Goal: Task Accomplishment & Management: Manage account settings

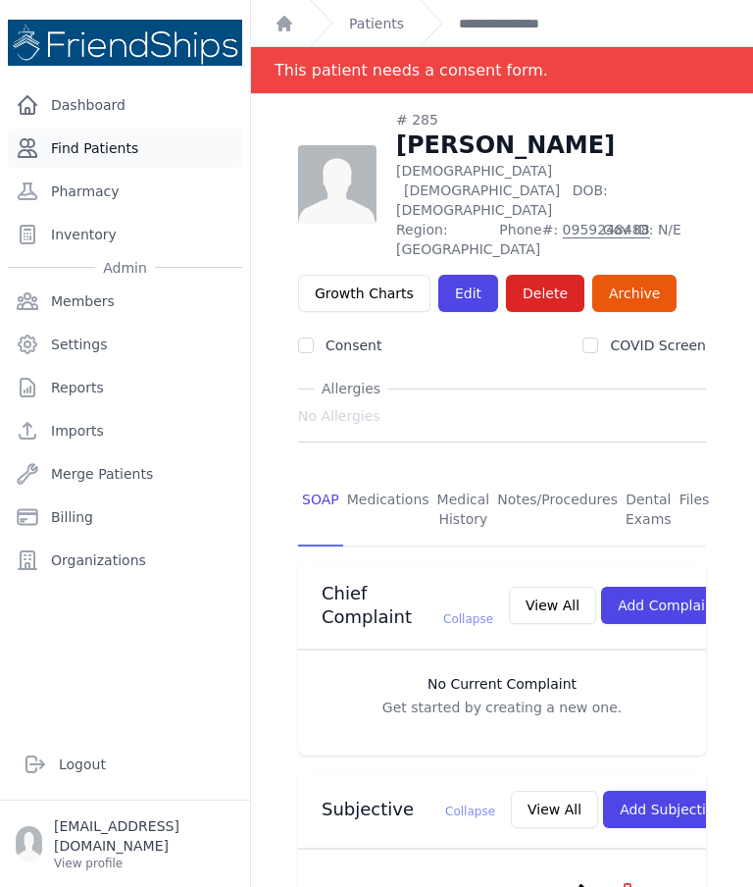
click at [100, 163] on link "Find Patients" at bounding box center [125, 147] width 234 height 39
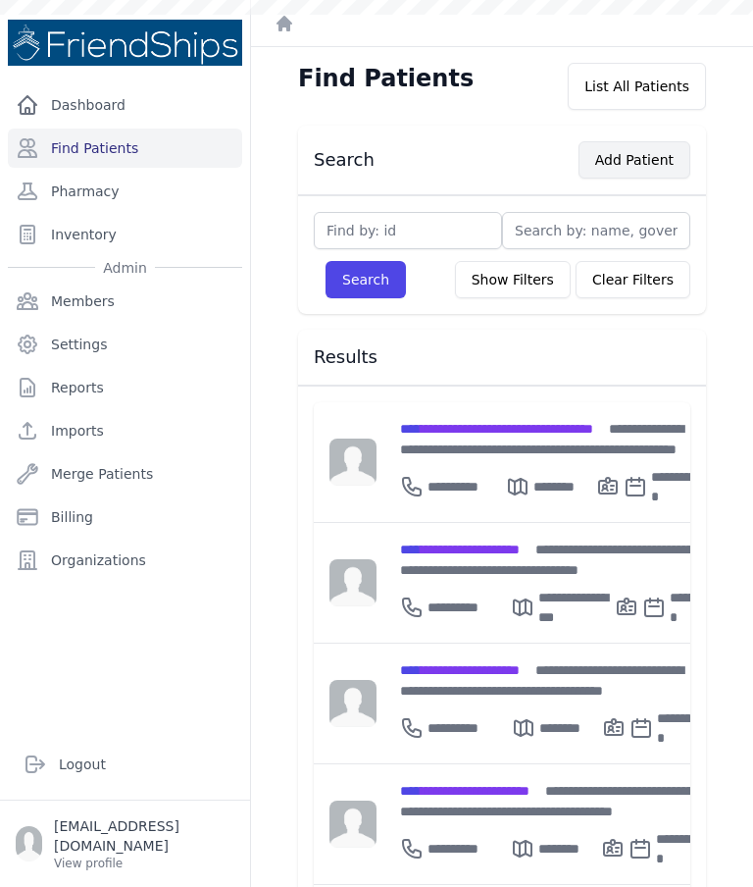
click at [635, 169] on button "Add Patient" at bounding box center [635, 159] width 112 height 37
type input "Ahmed mahmoud"
click at [361, 290] on button "Search" at bounding box center [366, 279] width 80 height 37
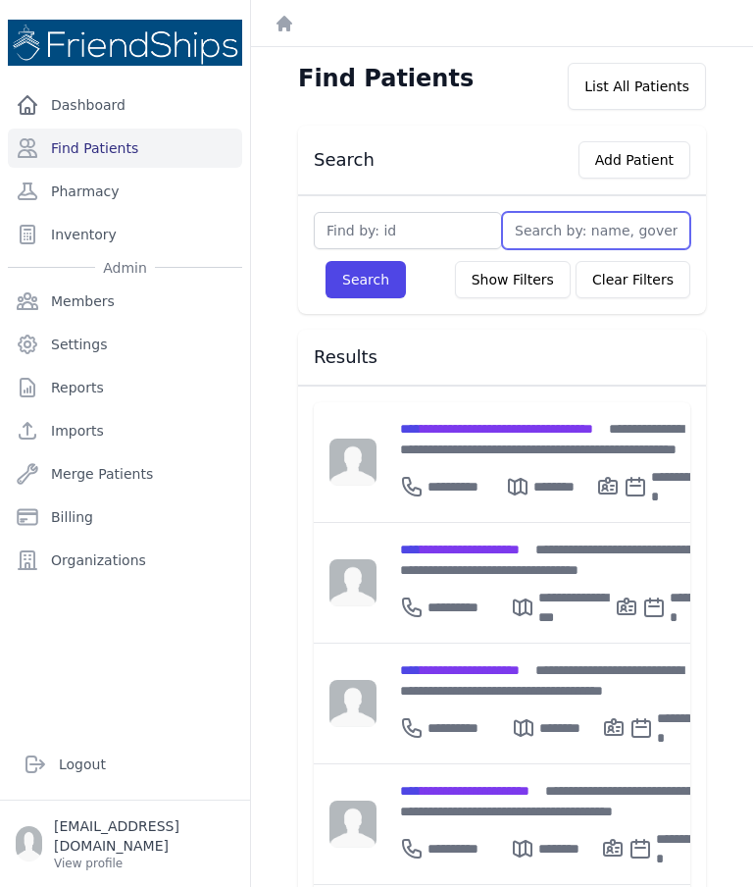
click at [595, 247] on input "text" at bounding box center [596, 230] width 188 height 37
type input "Ahmed"
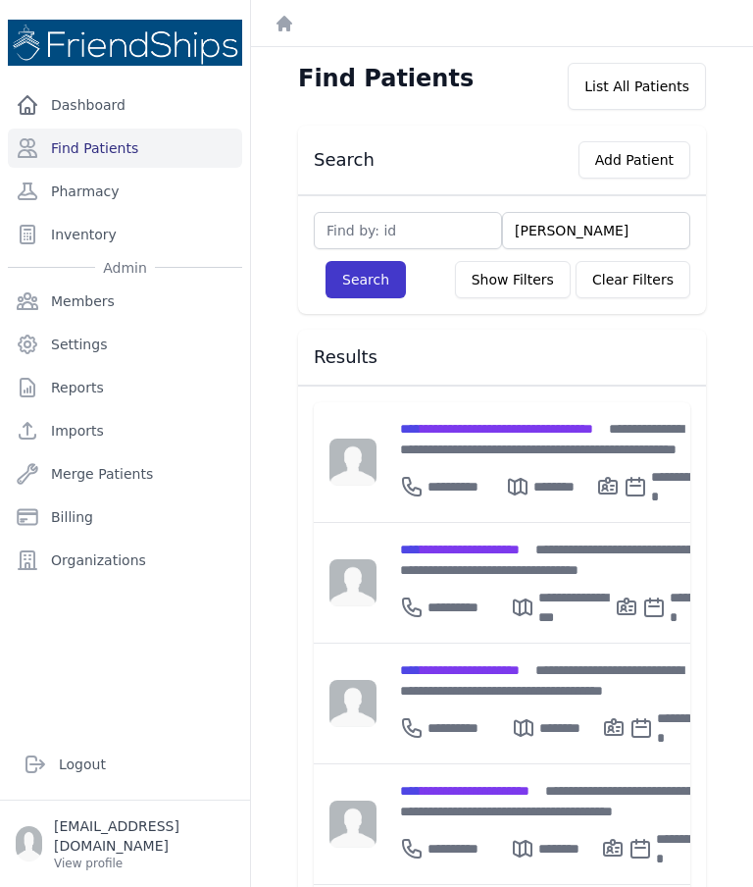
click at [366, 287] on button "Search" at bounding box center [366, 279] width 80 height 37
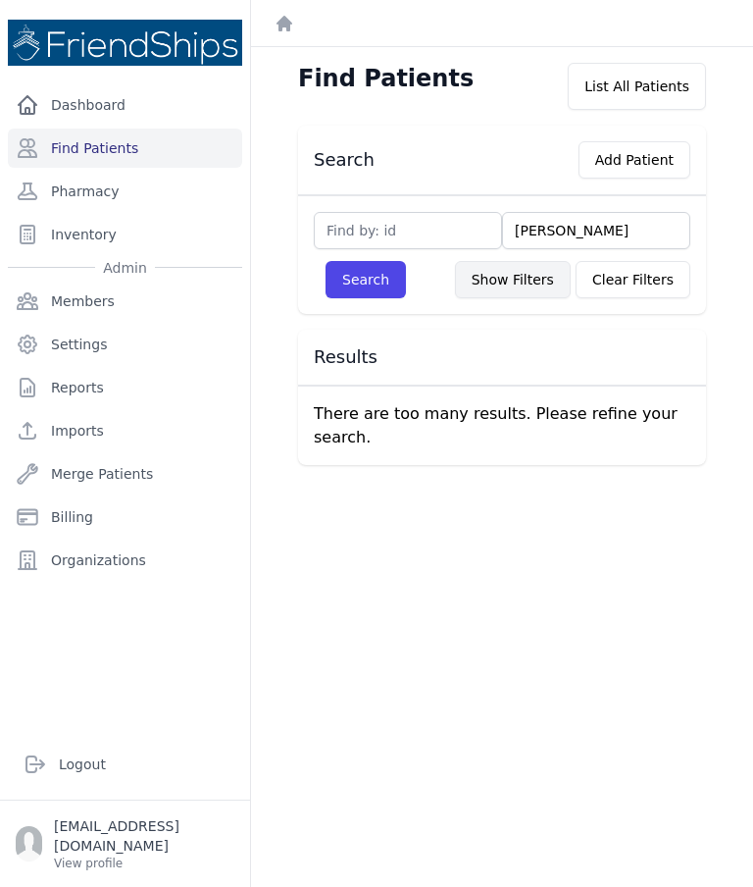
click at [513, 273] on button "Show Filters" at bounding box center [513, 279] width 116 height 37
select select
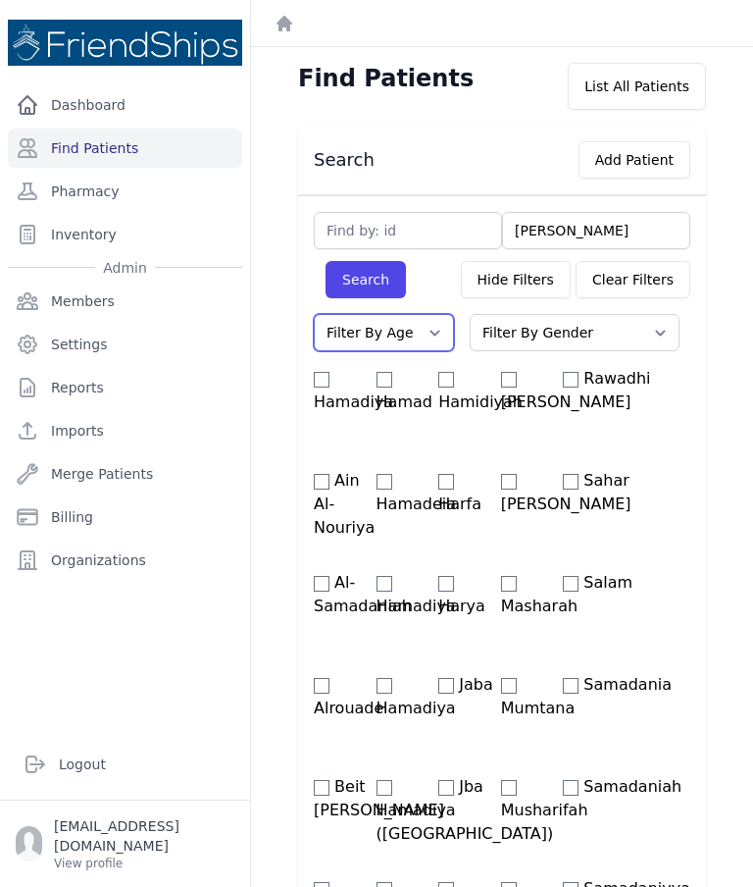
click at [424, 336] on select "Filter By Age 0-20 21-40 41-60 60+" at bounding box center [384, 332] width 140 height 37
select select "0-20"
click at [592, 338] on select "Filter By Gender Male Female" at bounding box center [575, 332] width 210 height 37
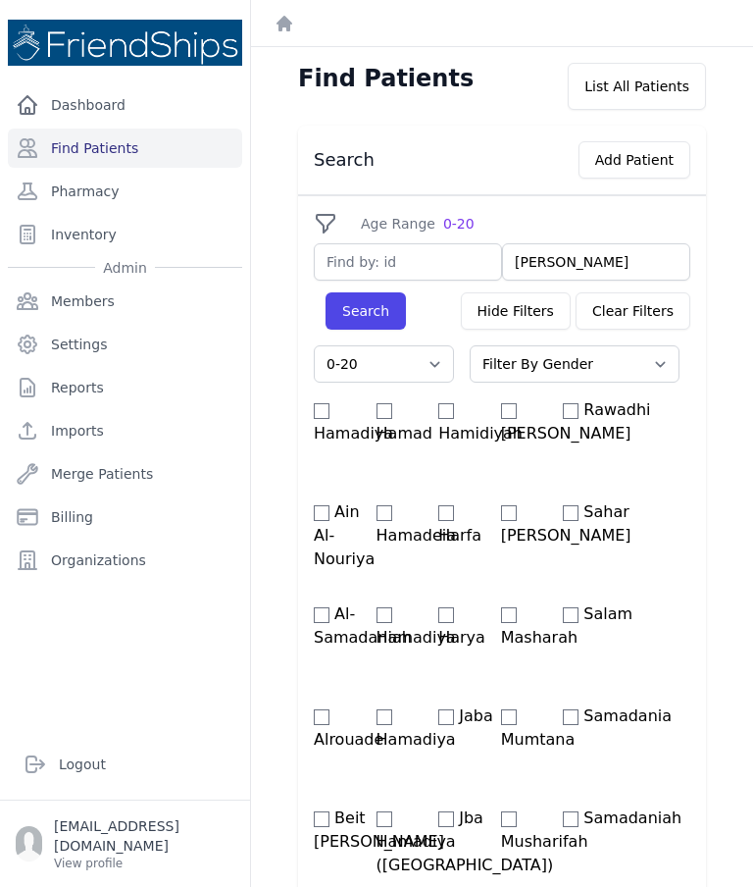
select select "0-20"
click at [595, 360] on select "Filter By Gender Male Female" at bounding box center [575, 363] width 210 height 37
select select "male"
click at [381, 321] on button "Search" at bounding box center [366, 310] width 80 height 37
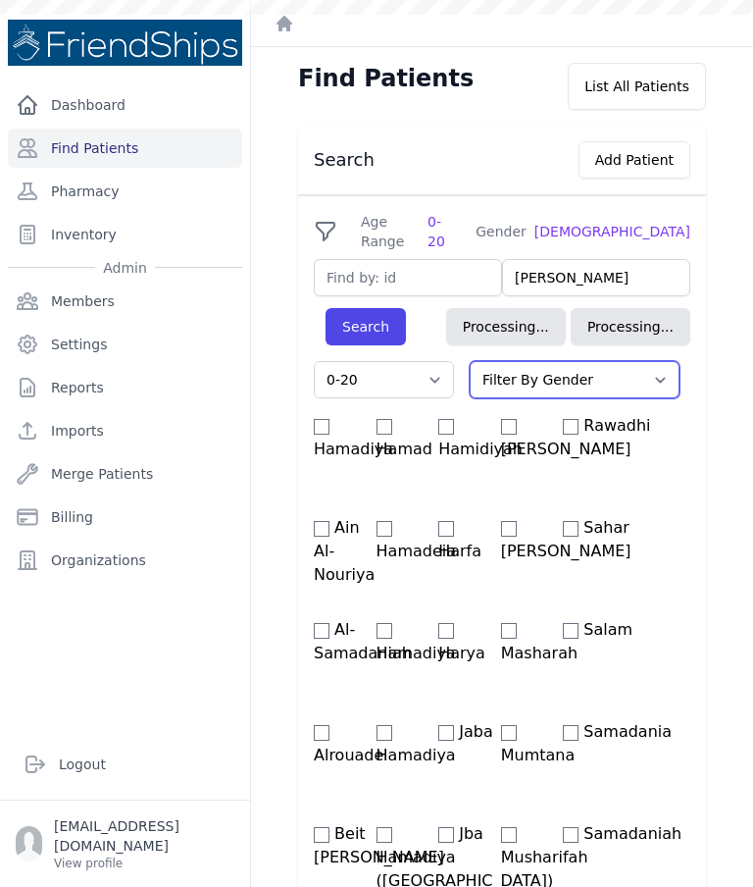
select select "0-20"
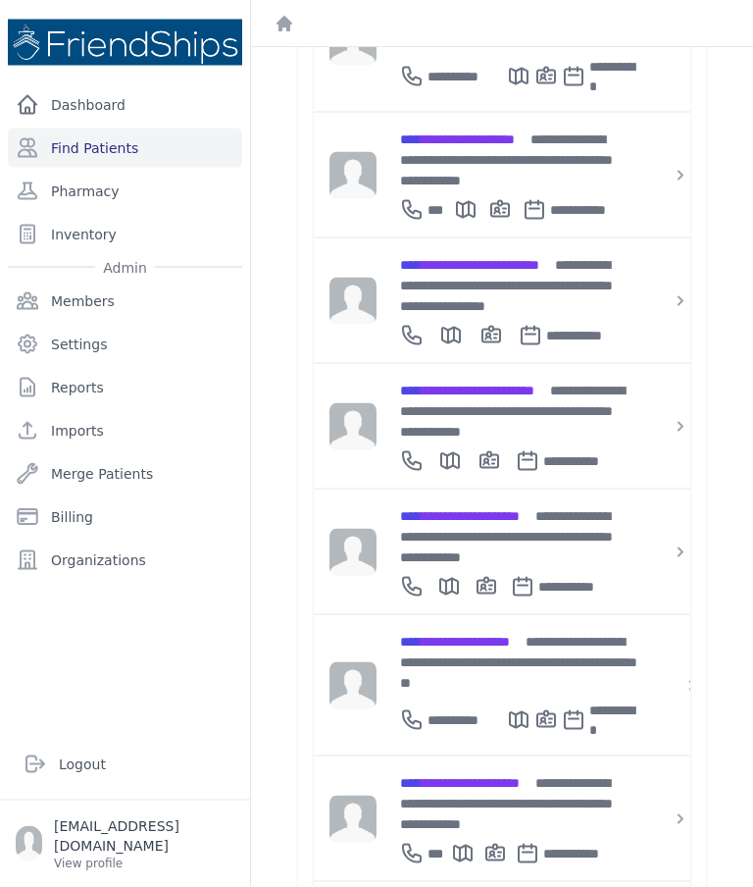
scroll to position [76, 0]
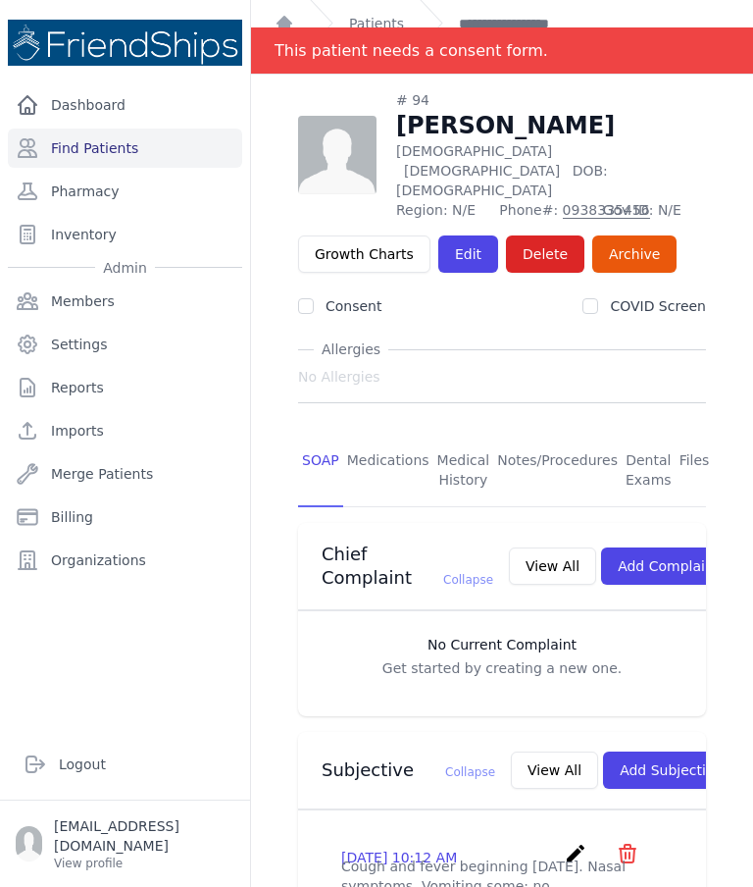
scroll to position [18, 0]
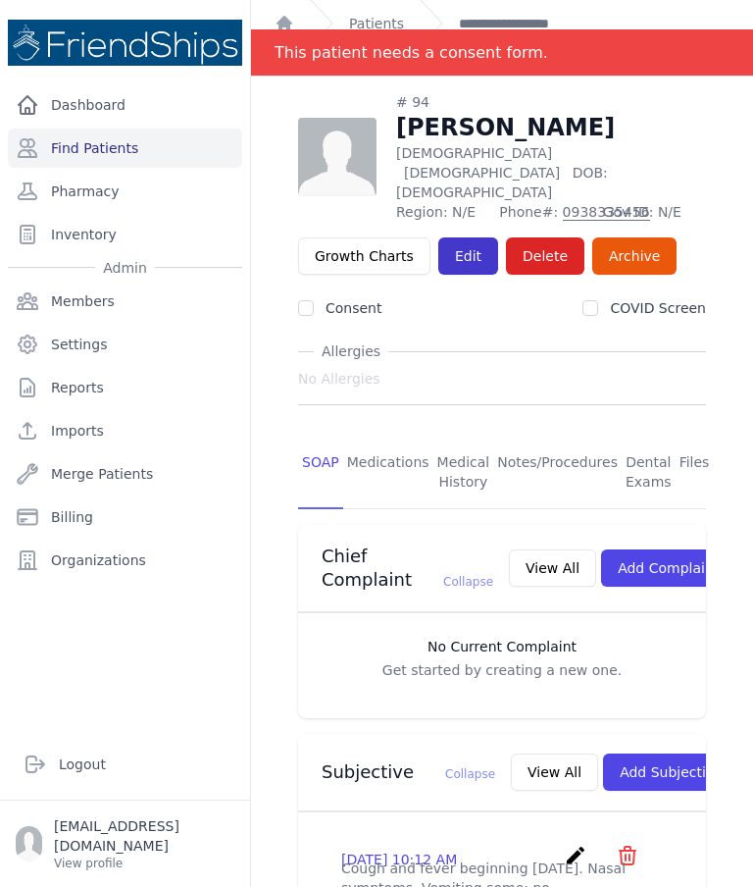
click at [466, 237] on link "Edit" at bounding box center [468, 255] width 60 height 37
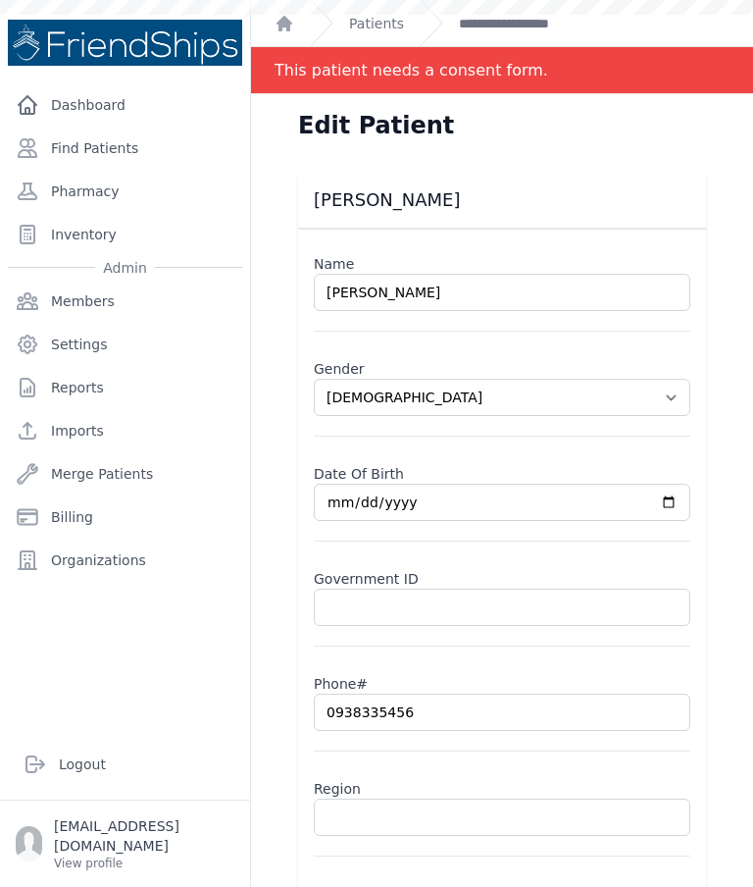
select select "[DEMOGRAPHIC_DATA]"
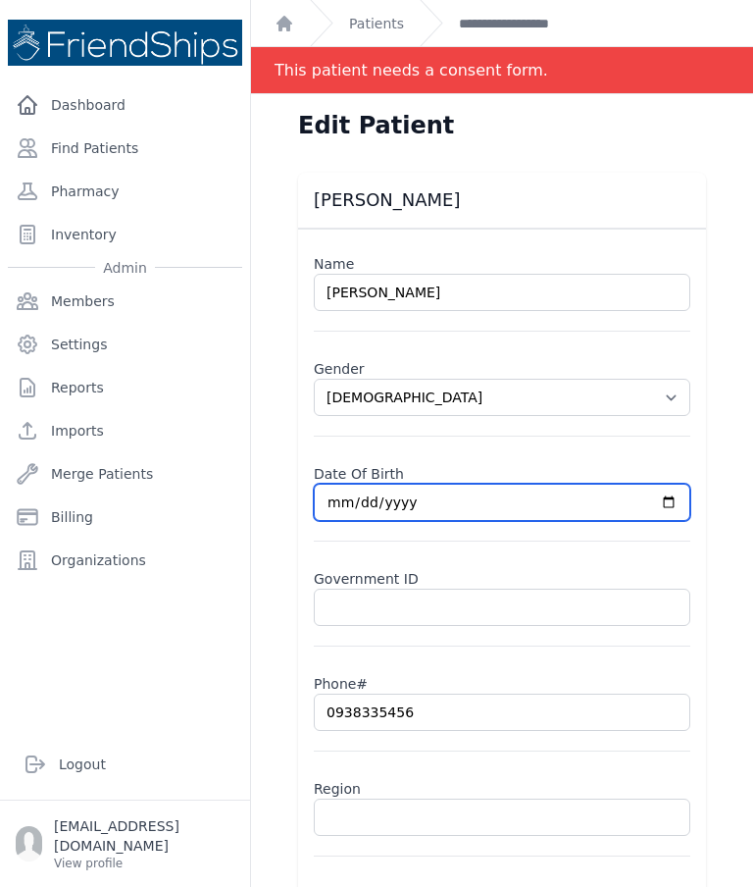
click at [554, 500] on input "[DATE]" at bounding box center [502, 501] width 377 height 37
type input "2023-10-08"
select select "male"
type input "2023-08-08"
select select "male"
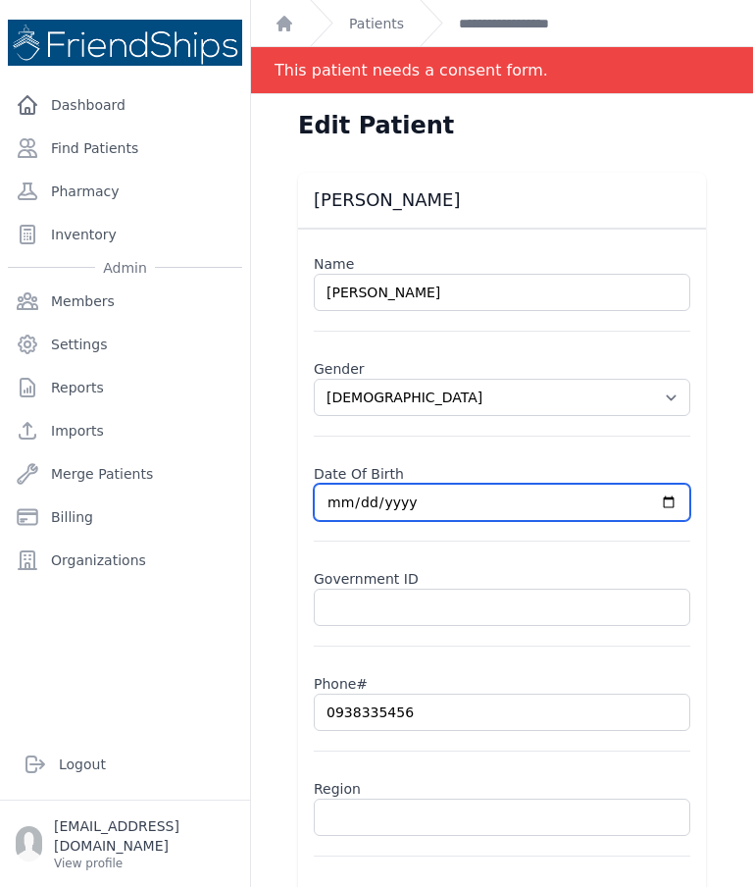
type input "2023-08-09"
select select "male"
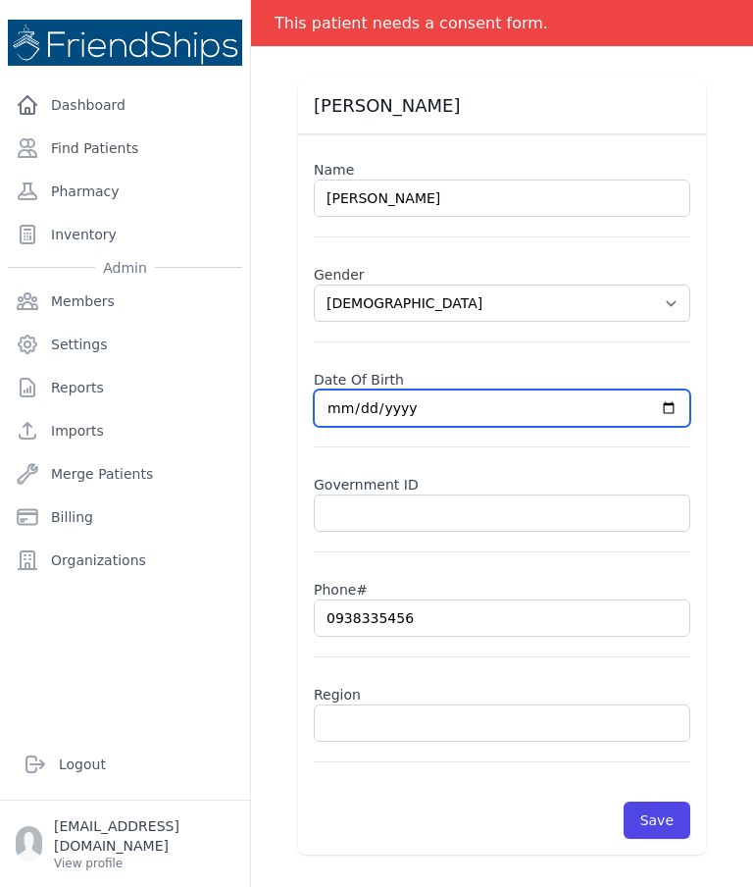
scroll to position [94, 0]
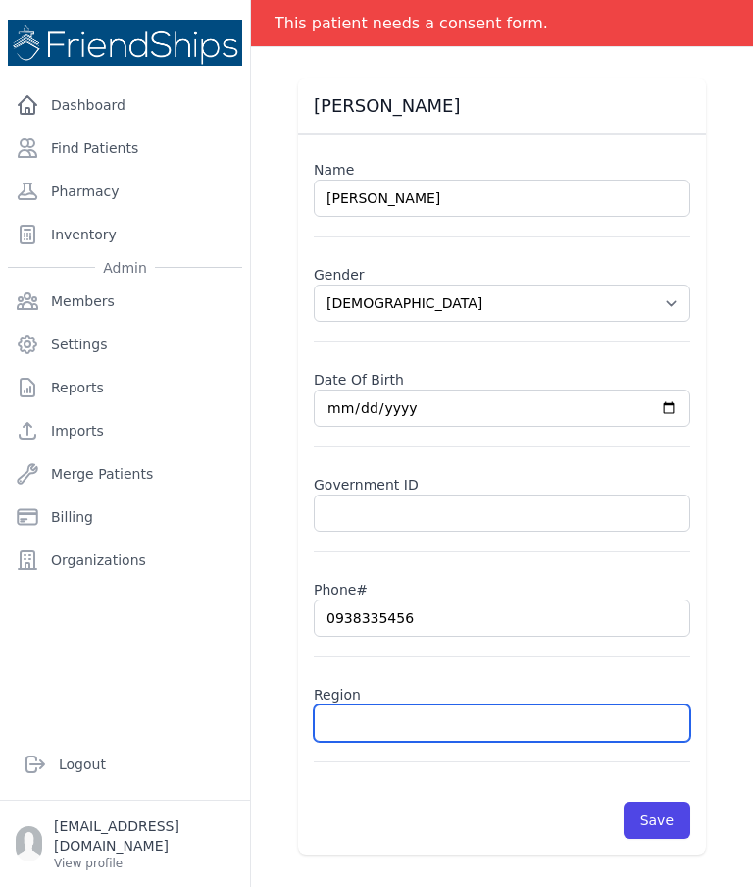
click at [410, 727] on input "text" at bounding box center [502, 722] width 377 height 37
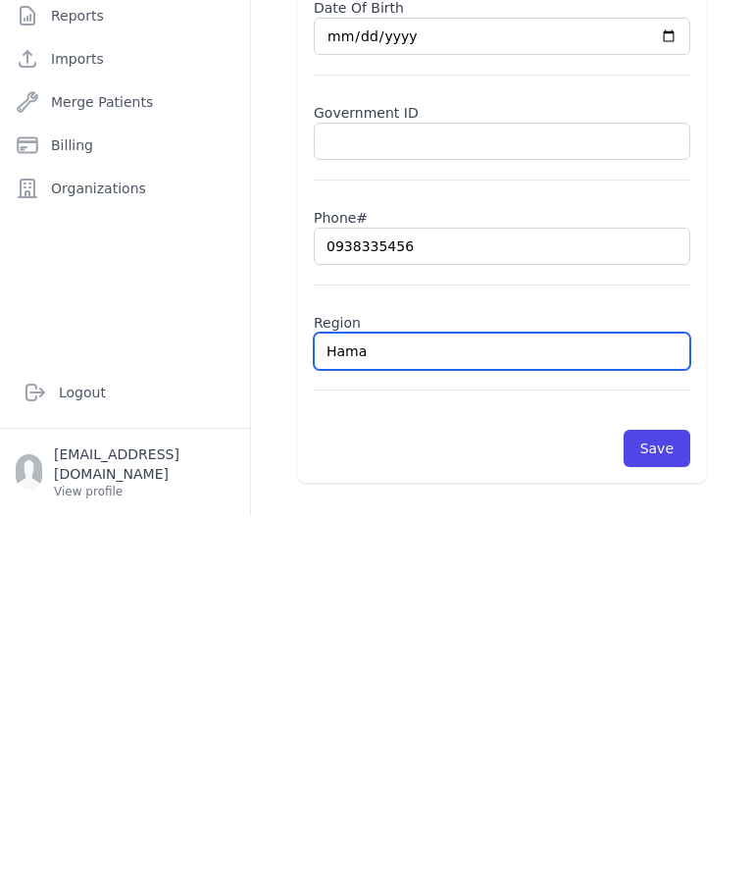
type input "Hamad"
select select "male"
type input "Hamadiya"
select select "male"
type input "Hamadiya"
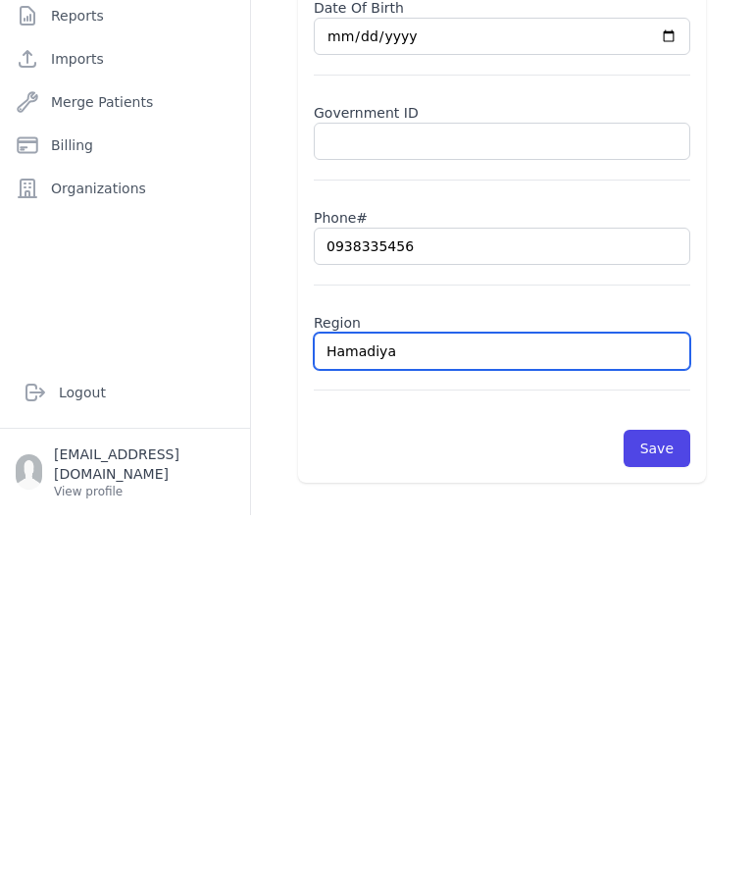
select select "male"
type input "Hamadiya"
select select "male"
type input "Hamadiya"
click at [654, 801] on button "Save" at bounding box center [657, 819] width 67 height 37
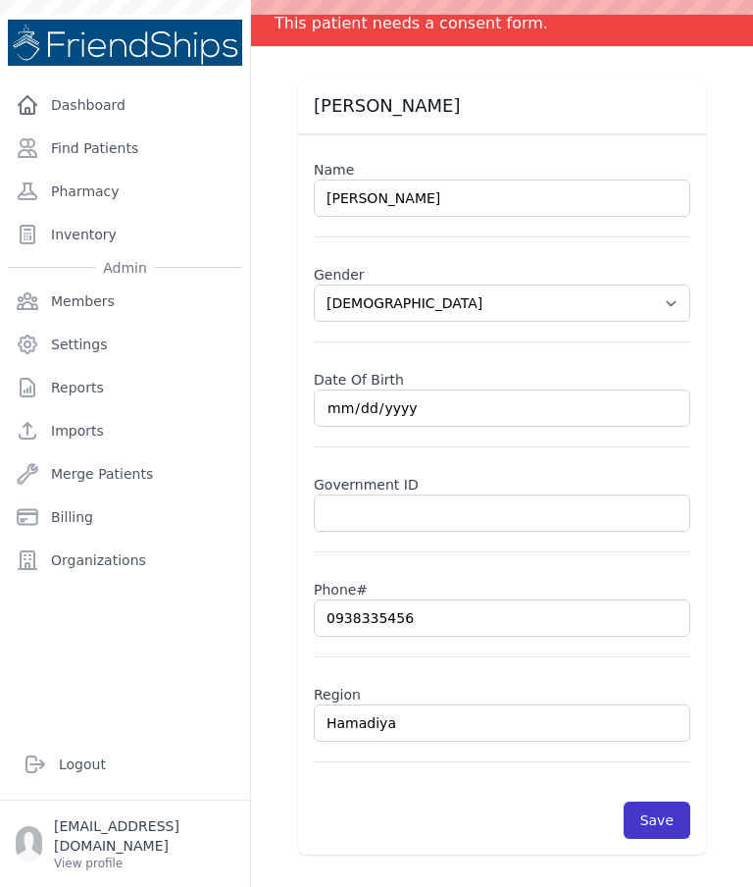
scroll to position [0, 0]
